Goal: Use online tool/utility: Utilize a website feature to perform a specific function

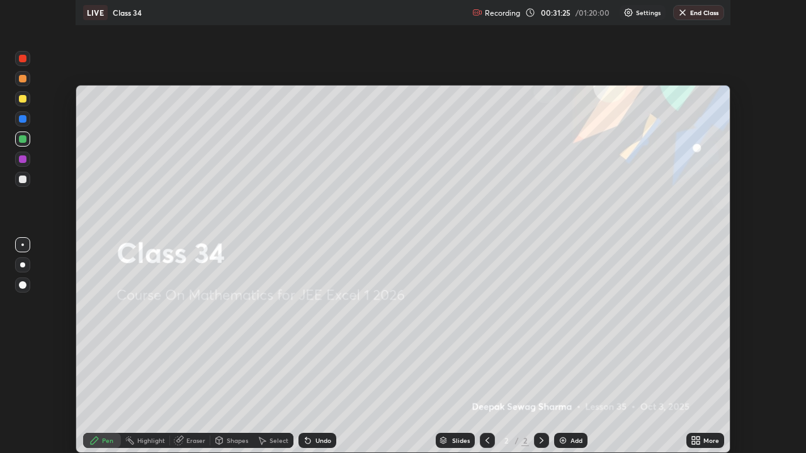
scroll to position [453, 806]
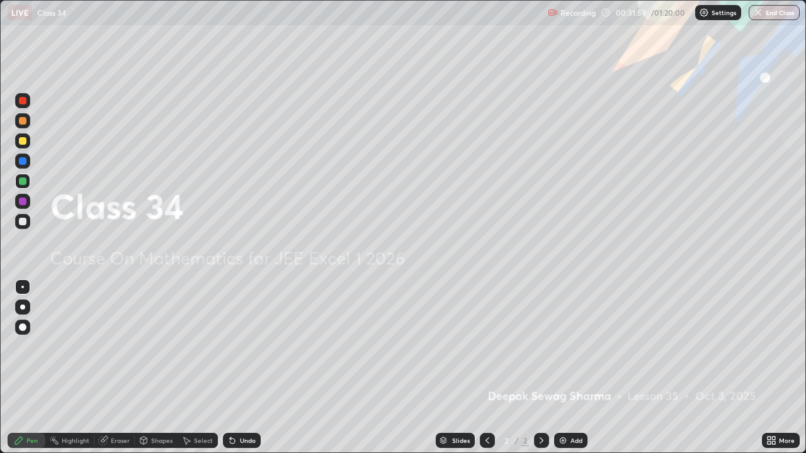
click at [564, 368] on img at bounding box center [563, 441] width 10 height 10
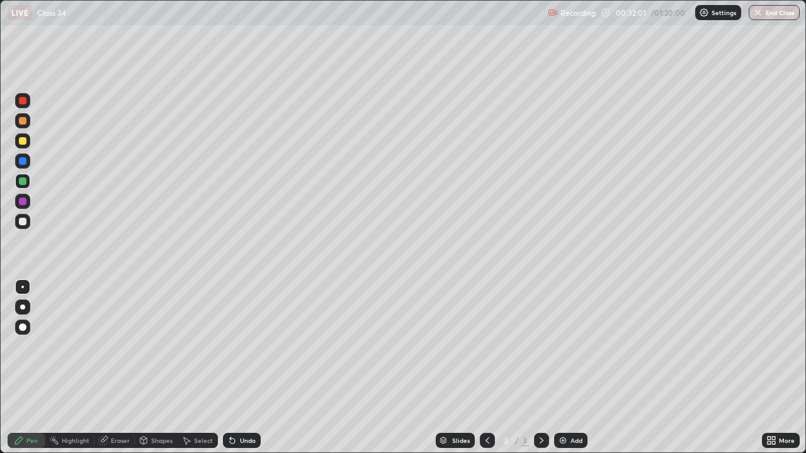
click at [23, 179] on div at bounding box center [23, 182] width 8 height 8
click at [22, 309] on div at bounding box center [22, 307] width 5 height 5
click at [22, 140] on div at bounding box center [23, 141] width 8 height 8
click at [21, 159] on div at bounding box center [23, 161] width 8 height 8
click at [21, 220] on div at bounding box center [23, 222] width 8 height 8
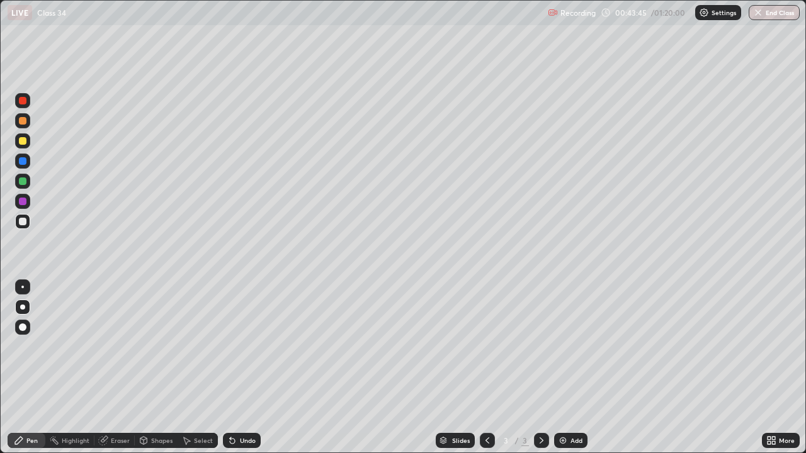
click at [543, 368] on icon at bounding box center [541, 441] width 10 height 10
click at [565, 368] on img at bounding box center [563, 441] width 10 height 10
click at [486, 368] on icon at bounding box center [487, 441] width 10 height 10
click at [541, 368] on icon at bounding box center [541, 441] width 10 height 10
click at [485, 368] on div at bounding box center [487, 440] width 15 height 15
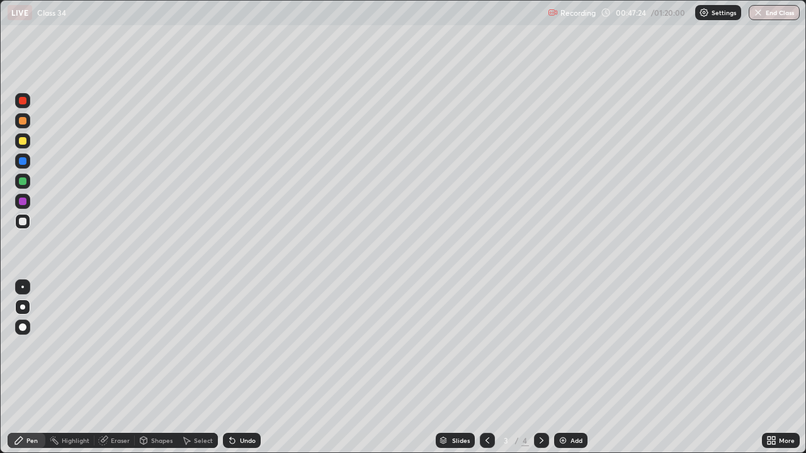
click at [565, 368] on img at bounding box center [563, 441] width 10 height 10
click at [486, 368] on icon at bounding box center [487, 441] width 10 height 10
click at [540, 368] on icon at bounding box center [541, 441] width 10 height 10
click at [567, 368] on img at bounding box center [563, 441] width 10 height 10
click at [23, 140] on div at bounding box center [23, 141] width 8 height 8
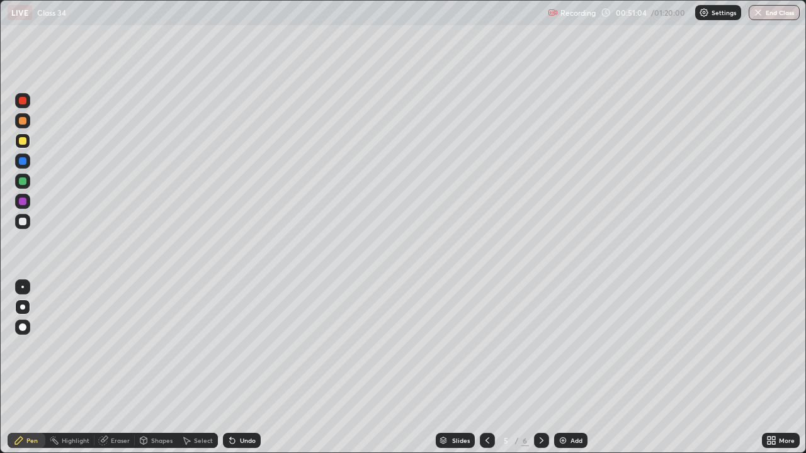
click at [240, 368] on div "Undo" at bounding box center [248, 441] width 16 height 6
click at [242, 368] on div "Undo" at bounding box center [242, 440] width 38 height 15
click at [241, 368] on div "Undo" at bounding box center [242, 440] width 38 height 15
click at [23, 220] on div at bounding box center [23, 222] width 8 height 8
click at [24, 222] on div at bounding box center [23, 222] width 8 height 8
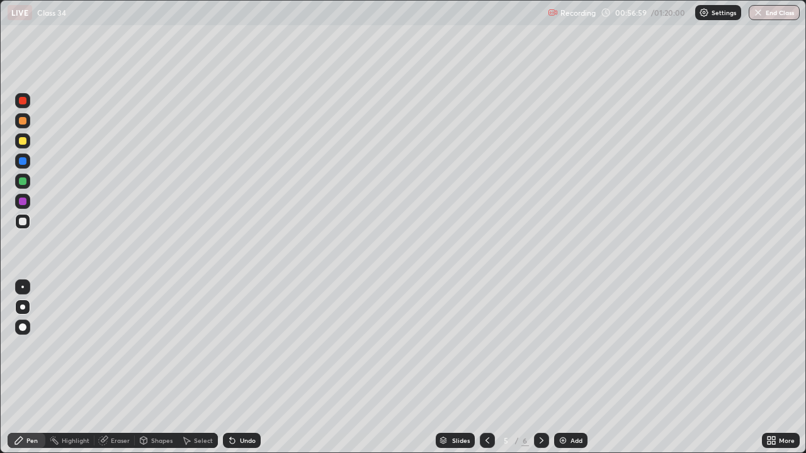
click at [540, 368] on icon at bounding box center [541, 441] width 10 height 10
click at [486, 368] on icon at bounding box center [487, 441] width 10 height 10
click at [485, 368] on icon at bounding box center [487, 441] width 10 height 10
click at [541, 368] on icon at bounding box center [541, 441] width 10 height 10
click at [191, 368] on div "Select" at bounding box center [198, 440] width 40 height 15
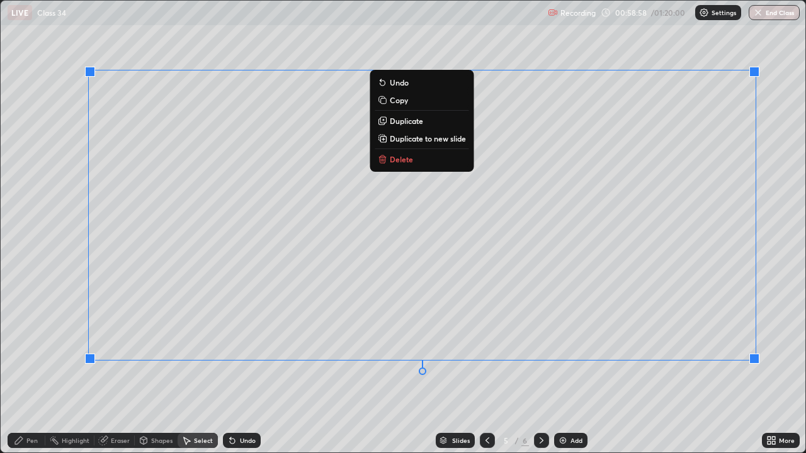
click at [261, 368] on div "0 ° Undo Copy Duplicate Duplicate to new slide Delete" at bounding box center [403, 227] width 805 height 452
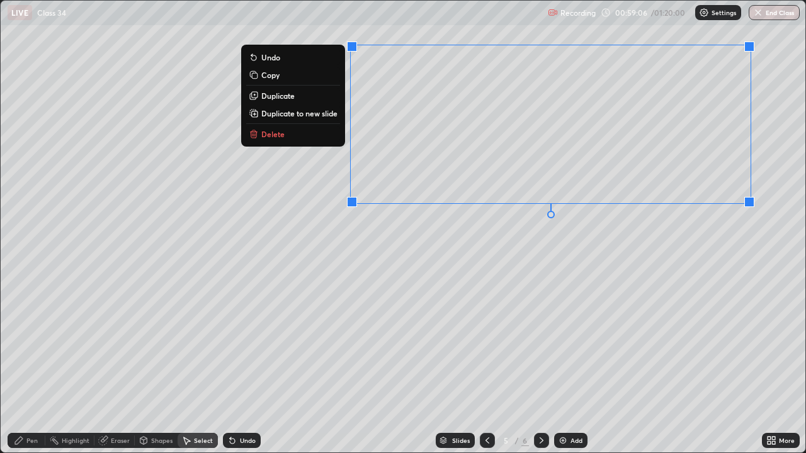
click at [26, 368] on div "Pen" at bounding box center [31, 441] width 11 height 6
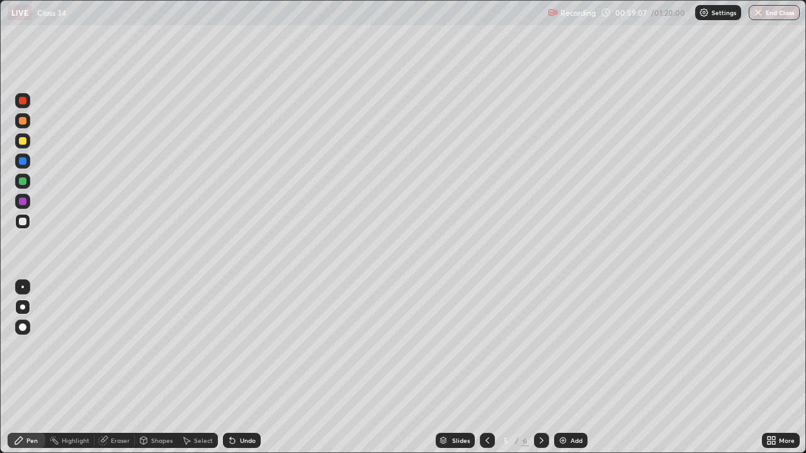
click at [23, 162] on div at bounding box center [23, 161] width 8 height 8
click at [21, 221] on div at bounding box center [23, 222] width 8 height 8
click at [111, 368] on div "Eraser" at bounding box center [114, 440] width 40 height 15
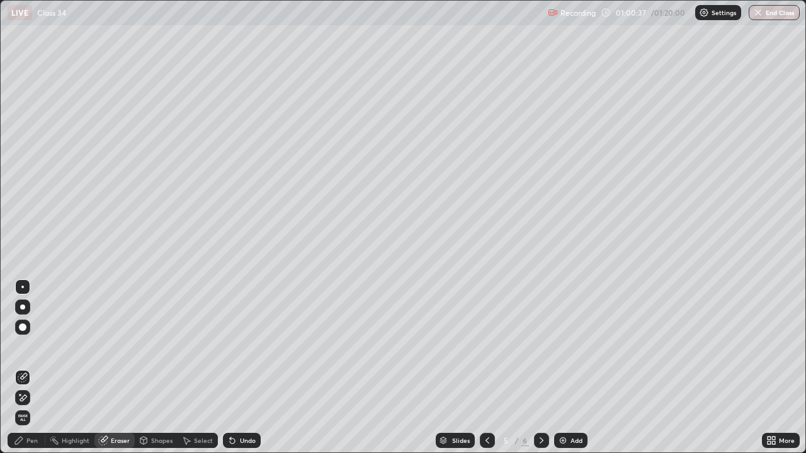
click at [24, 368] on icon at bounding box center [19, 441] width 10 height 10
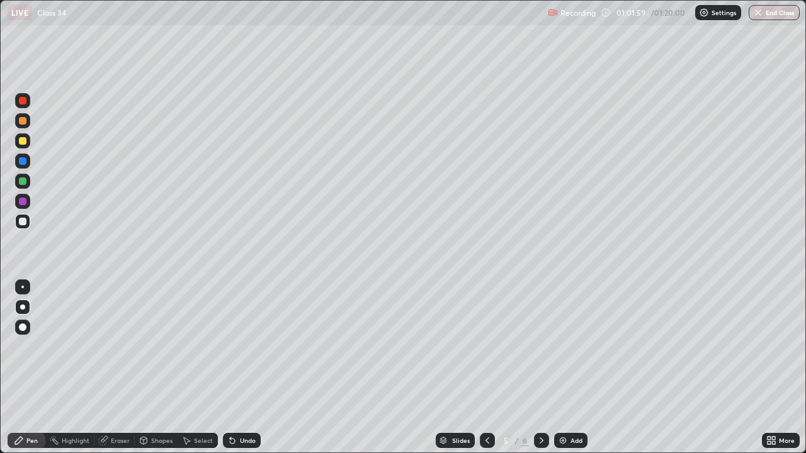
click at [23, 183] on div at bounding box center [23, 182] width 8 height 8
click at [237, 368] on div "Undo" at bounding box center [242, 440] width 38 height 15
click at [23, 221] on div at bounding box center [23, 222] width 8 height 8
click at [567, 368] on div "Add" at bounding box center [570, 440] width 33 height 15
click at [20, 141] on div at bounding box center [23, 141] width 8 height 8
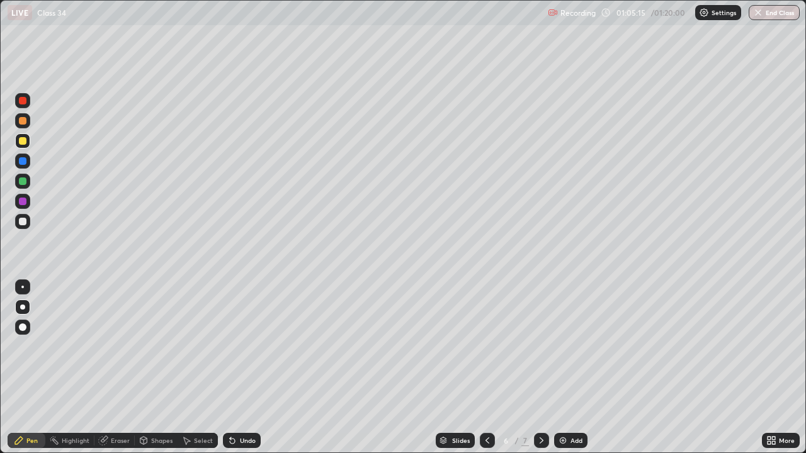
click at [487, 368] on icon at bounding box center [487, 441] width 10 height 10
click at [540, 368] on icon at bounding box center [541, 441] width 10 height 10
click at [20, 227] on div at bounding box center [22, 221] width 15 height 15
click at [492, 368] on div at bounding box center [487, 440] width 15 height 15
click at [541, 368] on div at bounding box center [541, 440] width 15 height 15
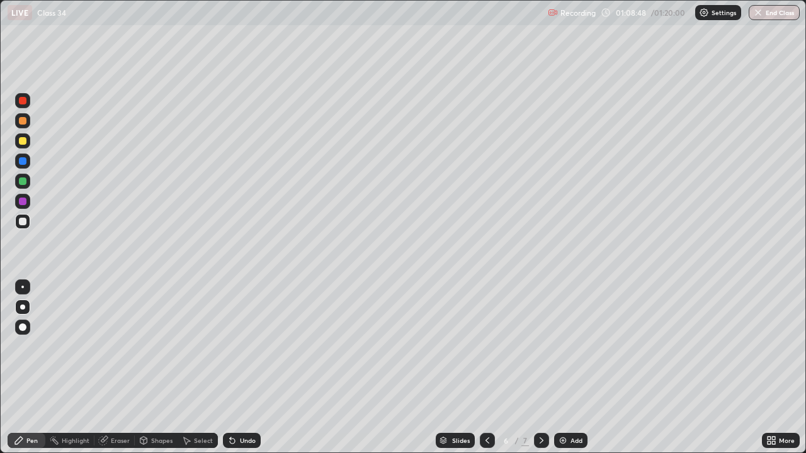
click at [564, 368] on img at bounding box center [563, 441] width 10 height 10
click at [486, 368] on icon at bounding box center [487, 441] width 4 height 6
click at [21, 179] on div at bounding box center [23, 182] width 8 height 8
click at [19, 141] on div at bounding box center [23, 141] width 8 height 8
click at [482, 368] on icon at bounding box center [487, 441] width 10 height 10
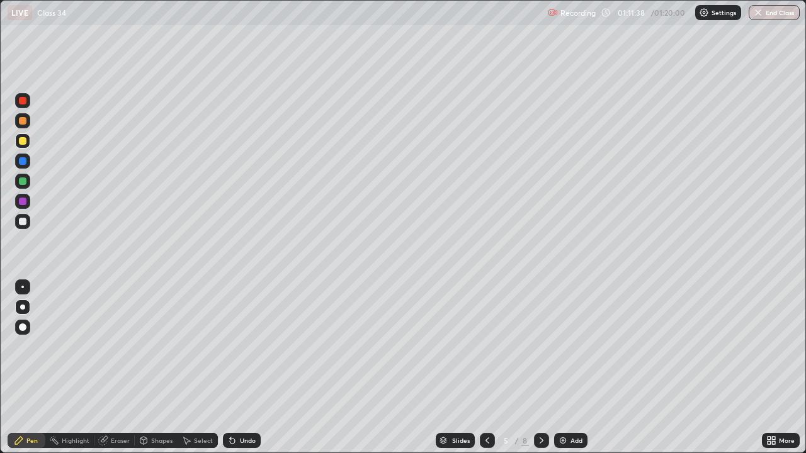
click at [486, 368] on icon at bounding box center [487, 441] width 4 height 6
click at [541, 368] on icon at bounding box center [541, 441] width 10 height 10
click at [540, 368] on icon at bounding box center [541, 441] width 10 height 10
click at [485, 368] on icon at bounding box center [487, 441] width 10 height 10
click at [540, 368] on div at bounding box center [541, 440] width 15 height 15
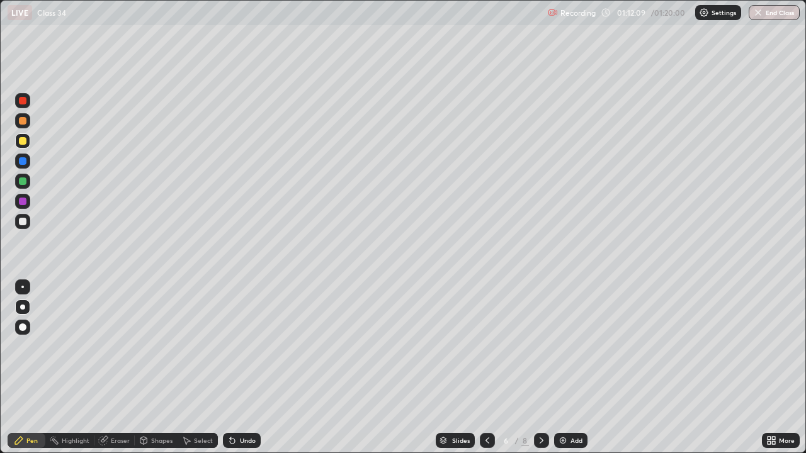
click at [540, 368] on icon at bounding box center [541, 441] width 10 height 10
click at [489, 368] on icon at bounding box center [487, 441] width 10 height 10
click at [540, 368] on icon at bounding box center [541, 441] width 10 height 10
click at [541, 368] on icon at bounding box center [541, 441] width 10 height 10
click at [486, 368] on icon at bounding box center [487, 441] width 10 height 10
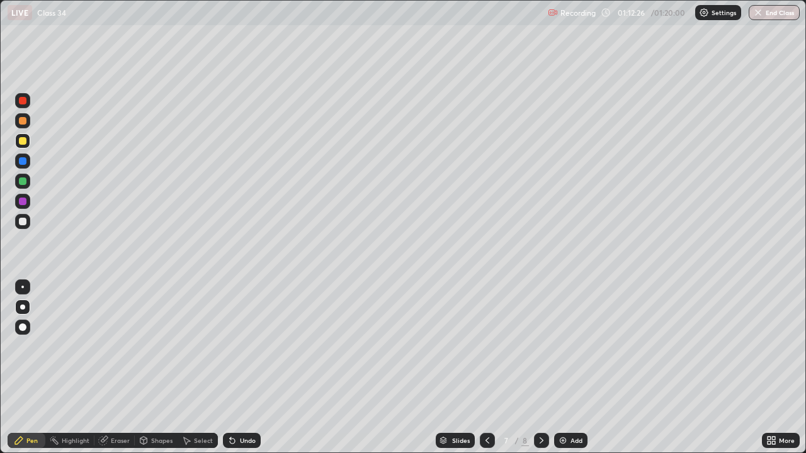
click at [484, 368] on icon at bounding box center [487, 441] width 10 height 10
click at [485, 368] on icon at bounding box center [487, 441] width 4 height 6
click at [539, 368] on icon at bounding box center [541, 441] width 10 height 10
click at [540, 368] on icon at bounding box center [542, 441] width 4 height 6
click at [539, 368] on icon at bounding box center [541, 441] width 10 height 10
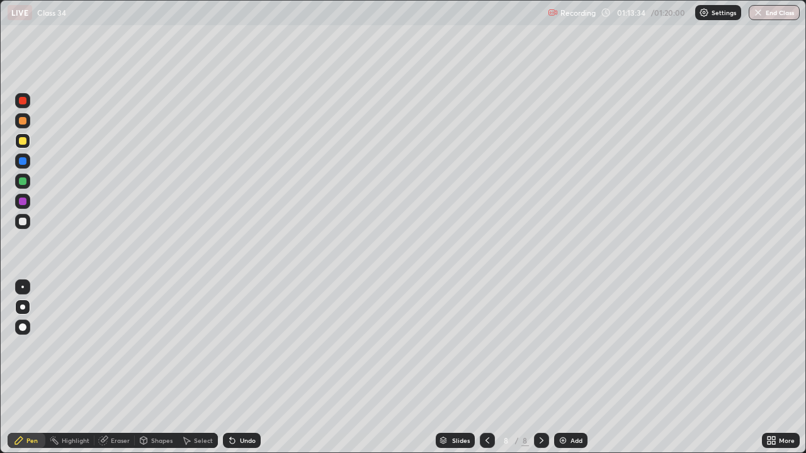
click at [540, 368] on icon at bounding box center [542, 441] width 4 height 6
click at [565, 368] on img at bounding box center [563, 441] width 10 height 10
click at [22, 123] on div at bounding box center [23, 121] width 8 height 8
click at [244, 368] on div "Undo" at bounding box center [248, 441] width 16 height 6
click at [239, 368] on div "Undo" at bounding box center [242, 440] width 38 height 15
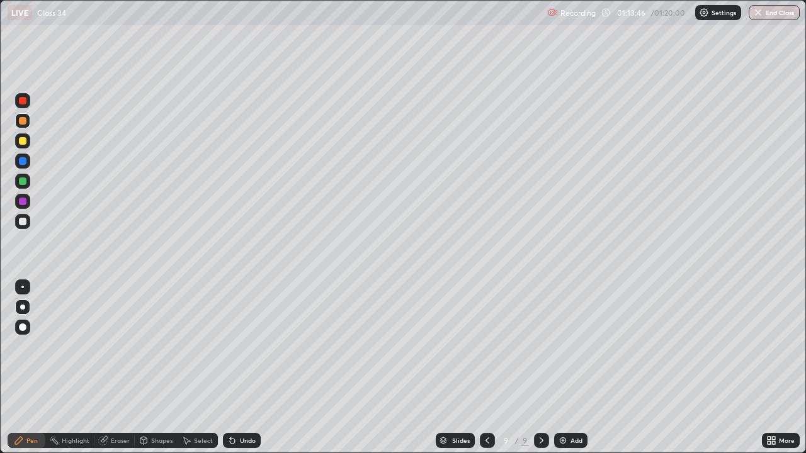
click at [239, 368] on div "Undo" at bounding box center [242, 440] width 38 height 15
click at [486, 368] on icon at bounding box center [487, 441] width 10 height 10
click at [485, 368] on icon at bounding box center [487, 441] width 10 height 10
click at [487, 368] on icon at bounding box center [487, 441] width 4 height 6
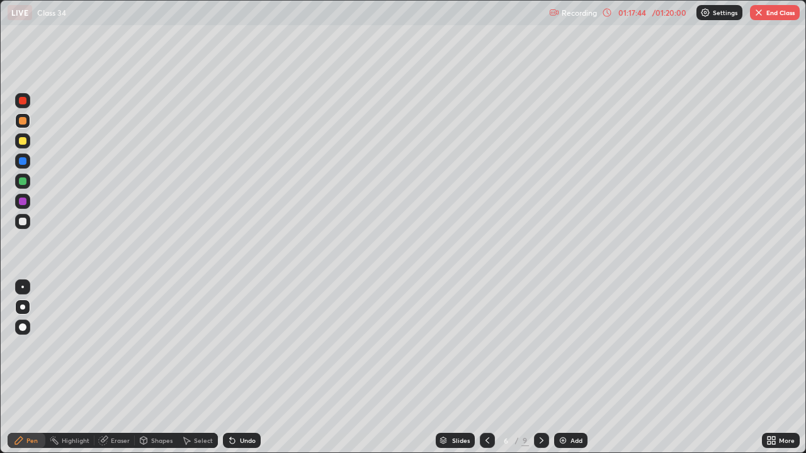
click at [539, 368] on icon at bounding box center [541, 441] width 10 height 10
click at [487, 368] on icon at bounding box center [487, 441] width 4 height 6
click at [763, 13] on img "button" at bounding box center [759, 13] width 10 height 10
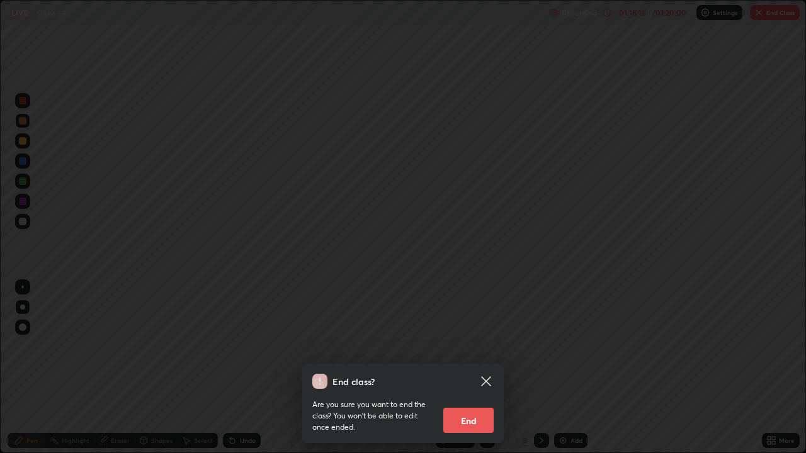
click at [469, 368] on button "End" at bounding box center [468, 420] width 50 height 25
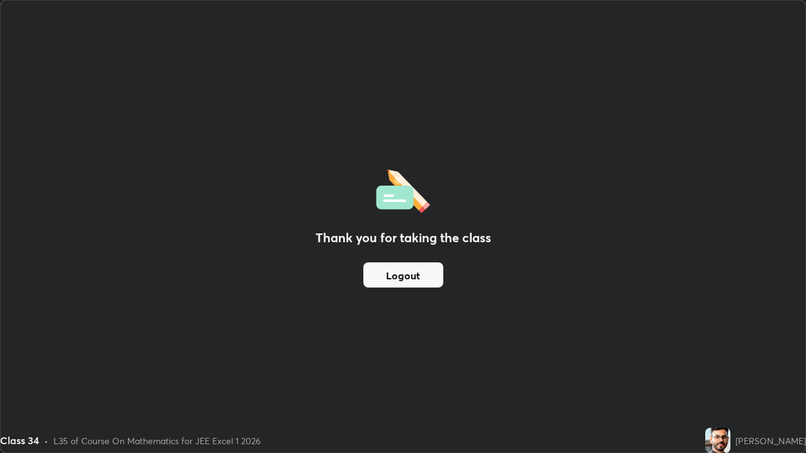
click at [423, 275] on button "Logout" at bounding box center [403, 275] width 80 height 25
